Goal: Information Seeking & Learning: Learn about a topic

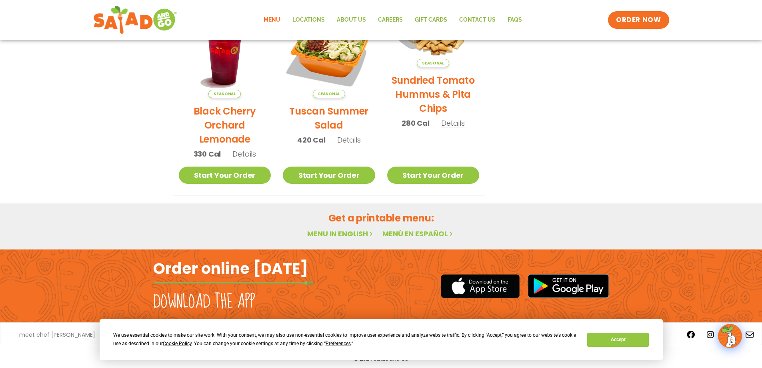
scroll to position [426, 0]
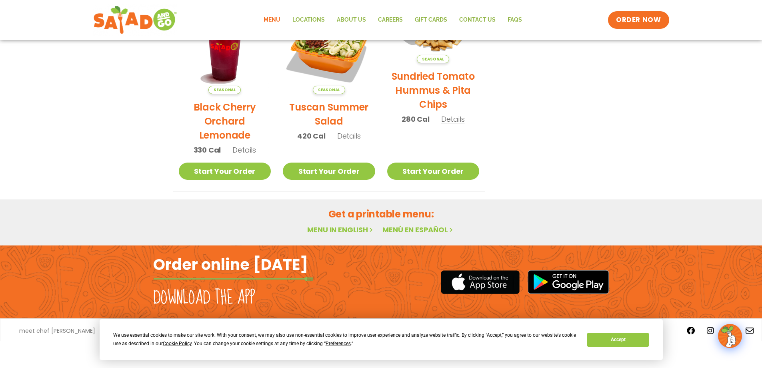
click at [347, 223] on div "Get a printable menu: Menu in English Menú en español" at bounding box center [381, 221] width 436 height 29
click at [346, 232] on link "Menu in English" at bounding box center [340, 229] width 67 height 10
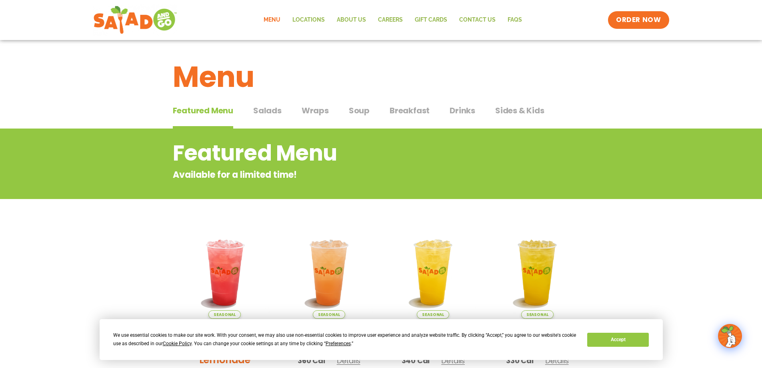
click at [257, 109] on span "Salads" at bounding box center [267, 110] width 28 height 12
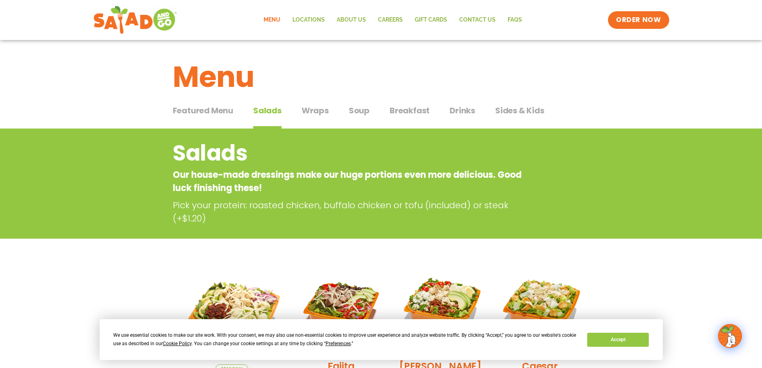
click at [352, 104] on div "Featured Menu Featured Menu Salads Salads Wraps Wraps Soup Soup Breakfast Break…" at bounding box center [381, 115] width 417 height 27
click at [356, 106] on span "Soup" at bounding box center [359, 110] width 21 height 12
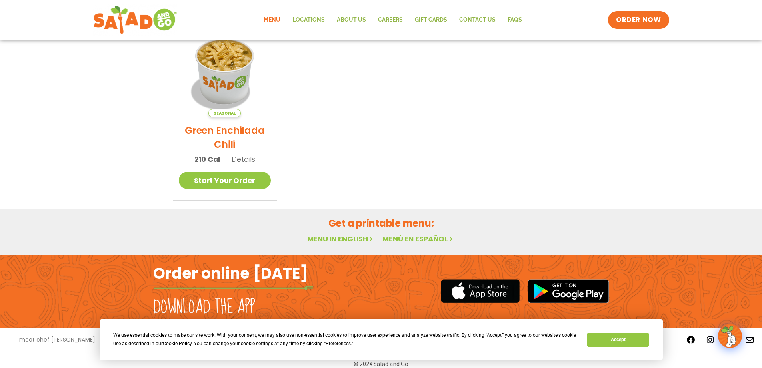
scroll to position [224, 0]
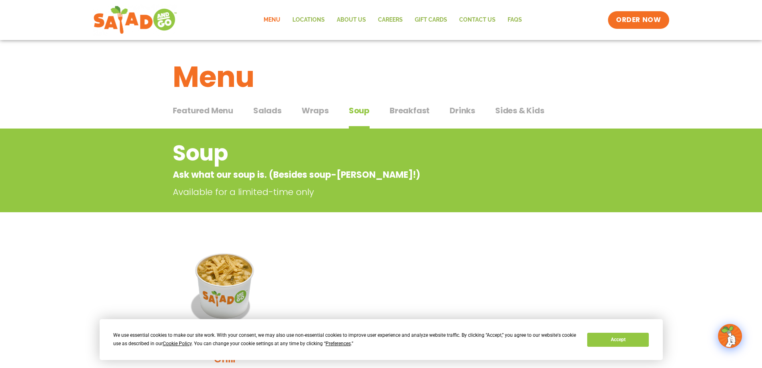
click at [413, 111] on span "Breakfast" at bounding box center [410, 110] width 40 height 12
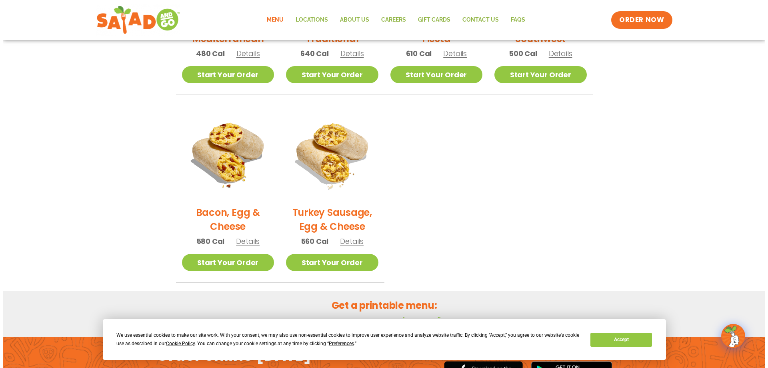
scroll to position [320, 0]
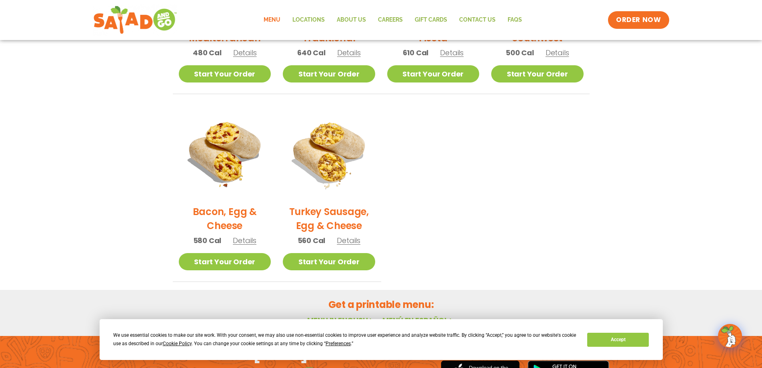
click at [346, 242] on span "Details" at bounding box center [349, 240] width 24 height 10
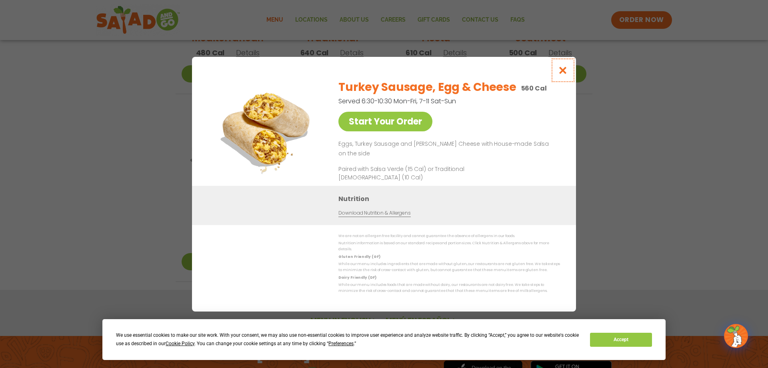
click at [562, 73] on icon "Close modal" at bounding box center [563, 70] width 10 height 8
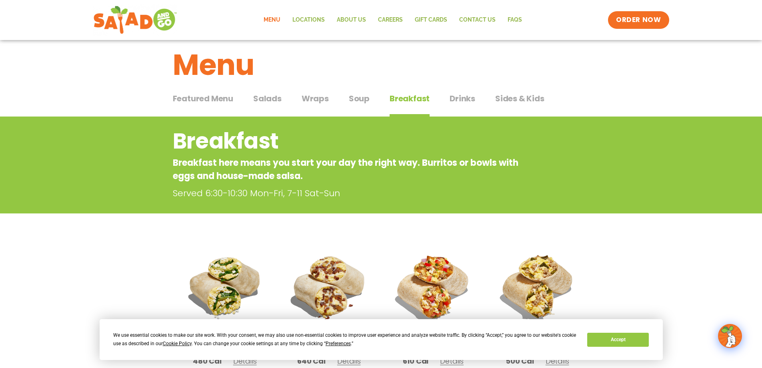
scroll to position [0, 0]
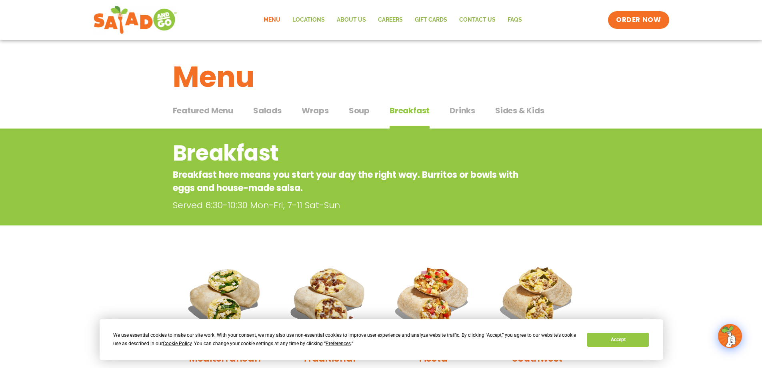
click at [273, 108] on span "Salads" at bounding box center [267, 110] width 28 height 12
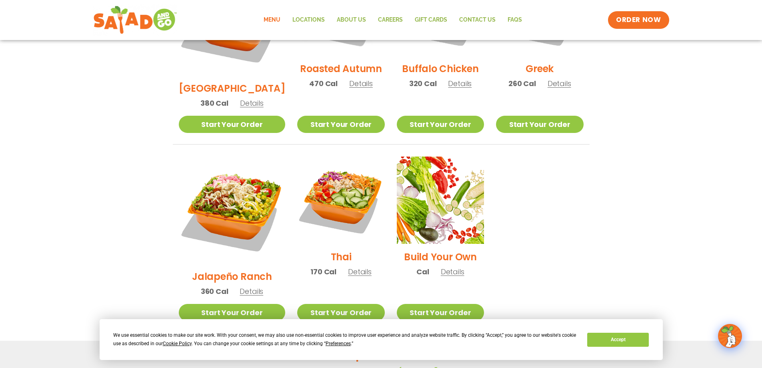
scroll to position [520, 0]
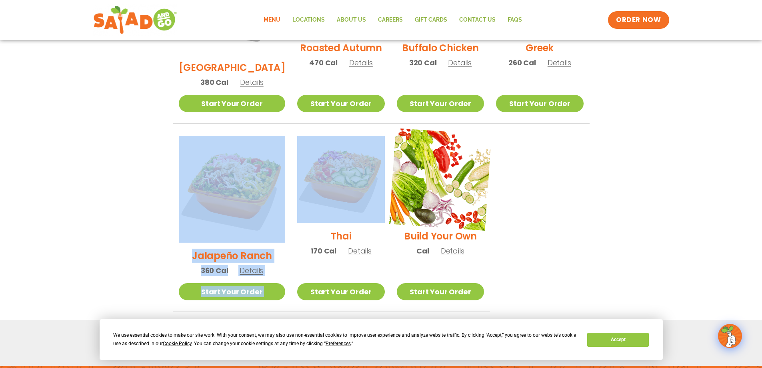
drag, startPoint x: 160, startPoint y: 105, endPoint x: 407, endPoint y: 170, distance: 254.9
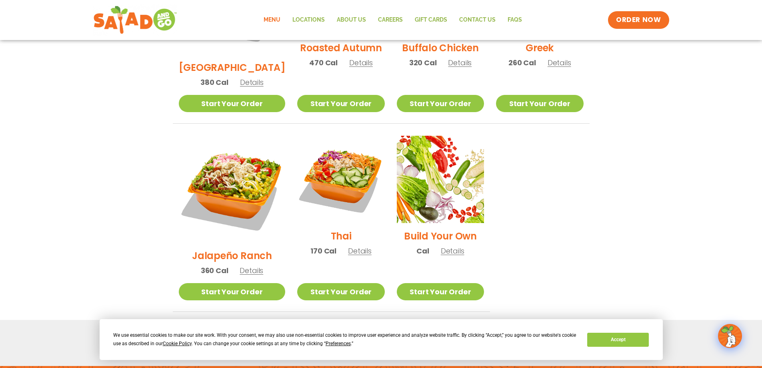
drag, startPoint x: 573, startPoint y: 178, endPoint x: 568, endPoint y: 190, distance: 13.2
click at [573, 178] on ul "Seasonal Tuscan Summer Salad 420 Cal Details Start Your Order Seasonal Start Yo…" at bounding box center [381, 29] width 417 height 566
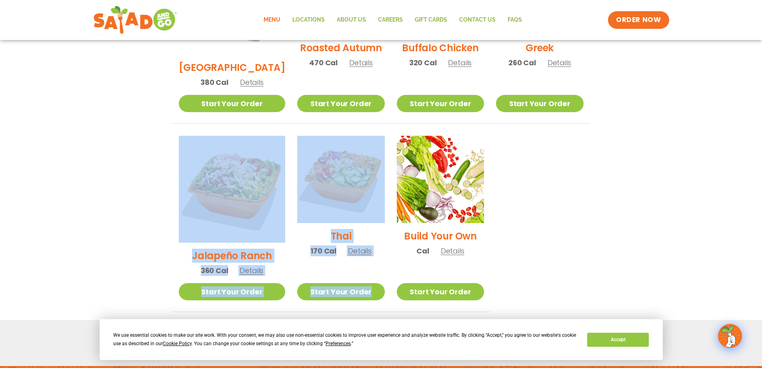
drag, startPoint x: 560, startPoint y: 235, endPoint x: 158, endPoint y: 137, distance: 414.3
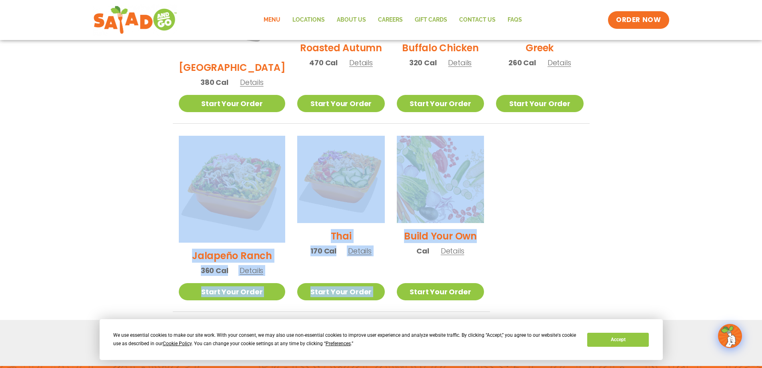
drag, startPoint x: 180, startPoint y: 112, endPoint x: 498, endPoint y: 200, distance: 329.5
click at [479, 201] on div "Seasonal Tuscan Summer Salad 420 Cal Details Start Your Order Seasonal Start Yo…" at bounding box center [381, 29] width 436 height 566
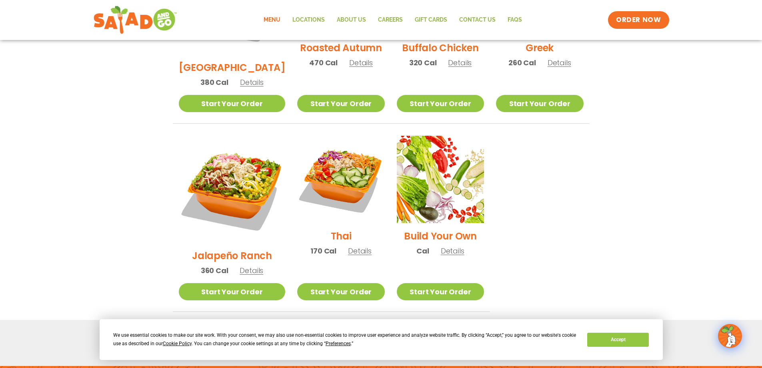
click at [548, 250] on ul "Seasonal Tuscan Summer Salad 420 Cal Details Start Your Order Seasonal Start Yo…" at bounding box center [381, 29] width 417 height 566
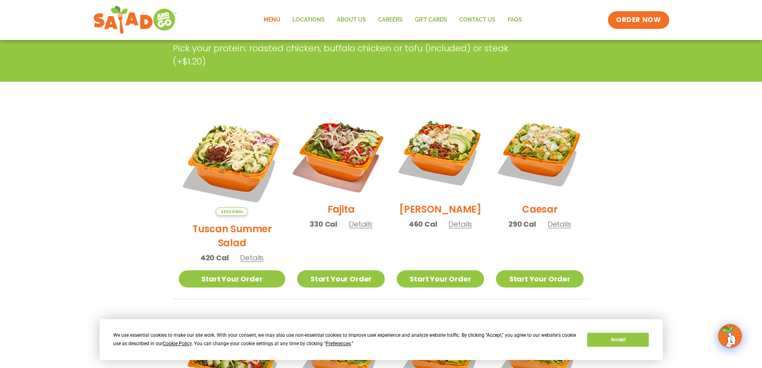
scroll to position [0, 0]
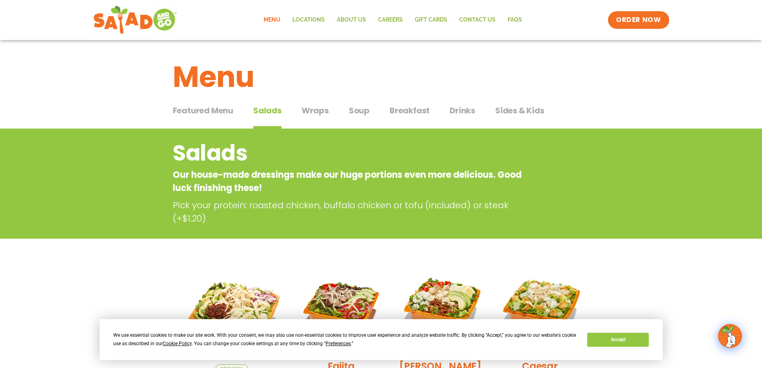
click at [183, 112] on span "Featured Menu" at bounding box center [203, 110] width 60 height 12
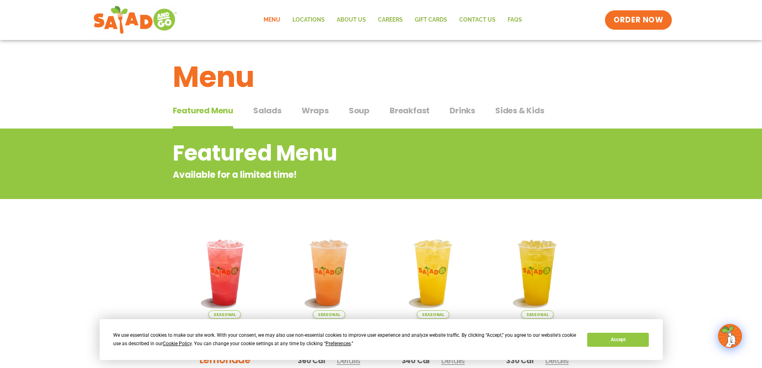
click at [651, 16] on span "ORDER NOW" at bounding box center [639, 20] width 50 height 10
